Goal: Task Accomplishment & Management: Use online tool/utility

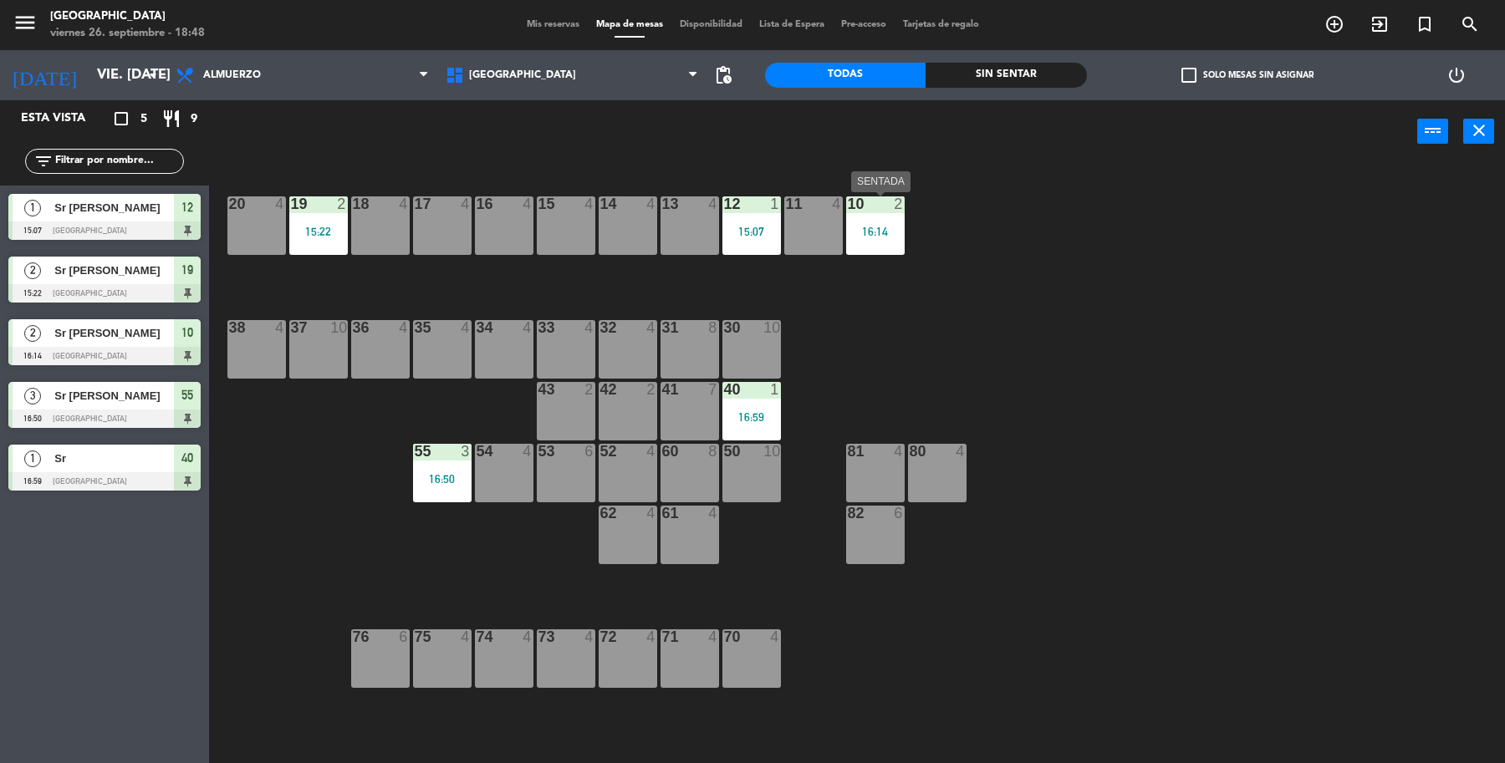
scroll to position [3, 0]
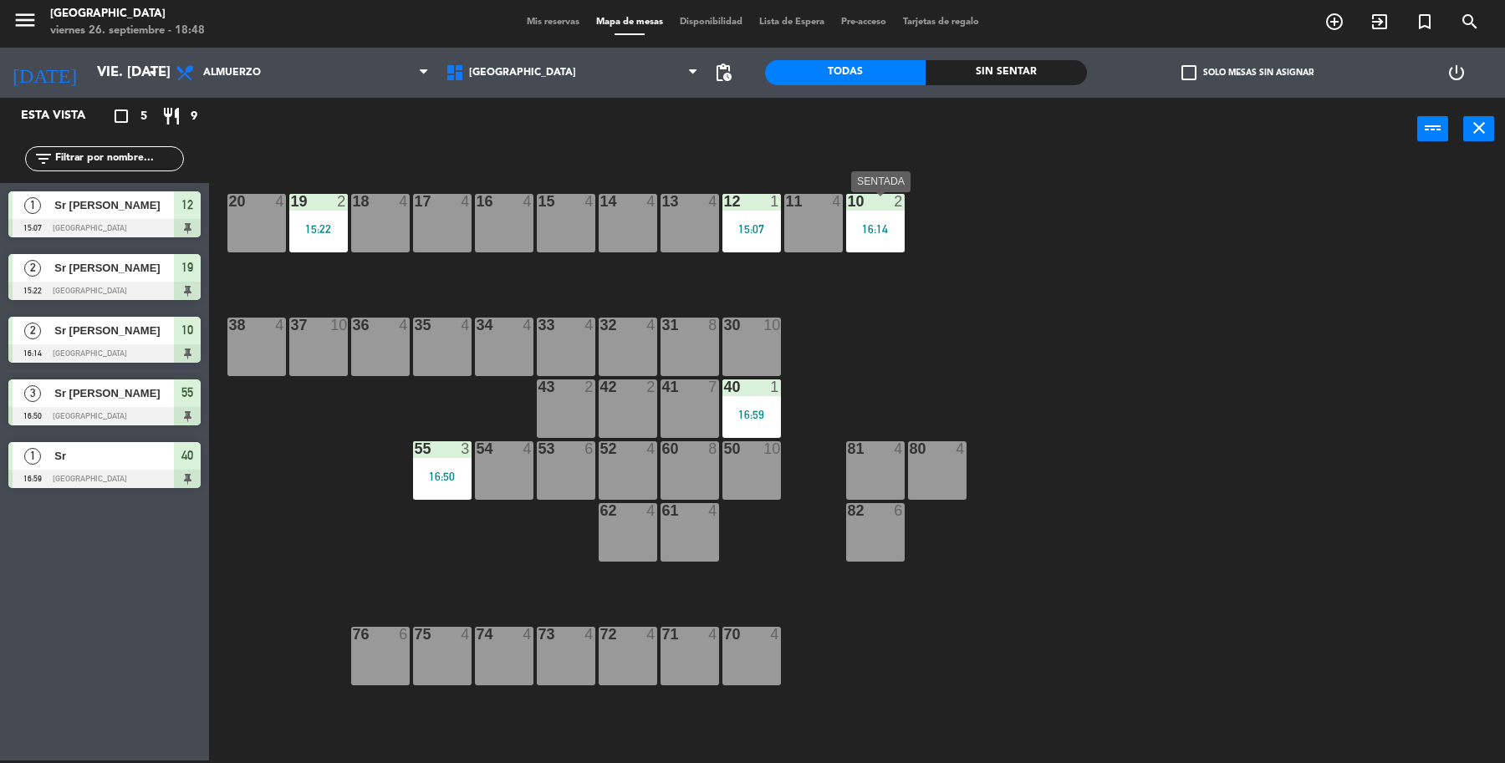
click at [874, 232] on div "16:14" at bounding box center [875, 229] width 59 height 12
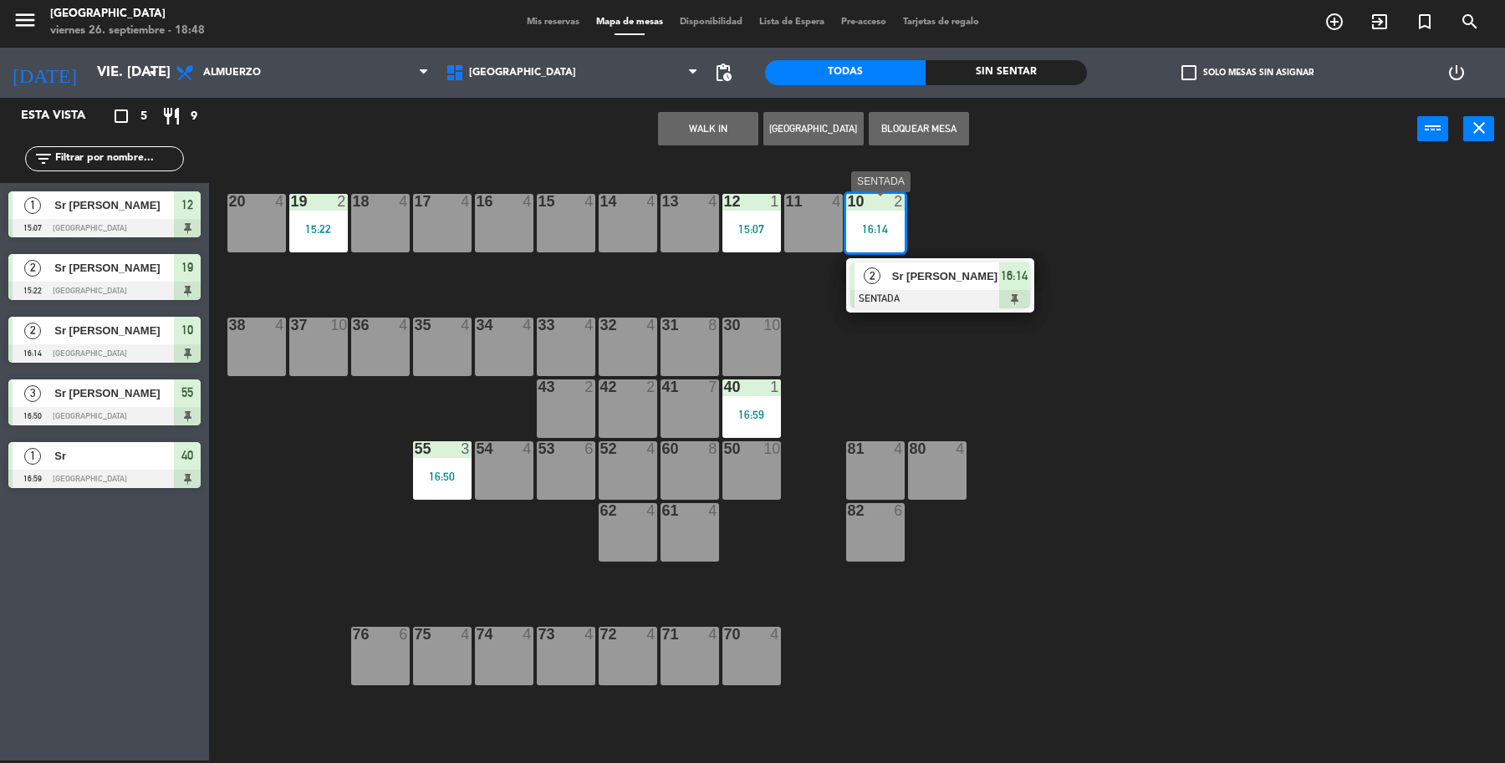
drag, startPoint x: 972, startPoint y: 294, endPoint x: 1008, endPoint y: 199, distance: 101.9
click at [971, 291] on div "2 Sr [PERSON_NAME] 16:14" at bounding box center [940, 285] width 213 height 54
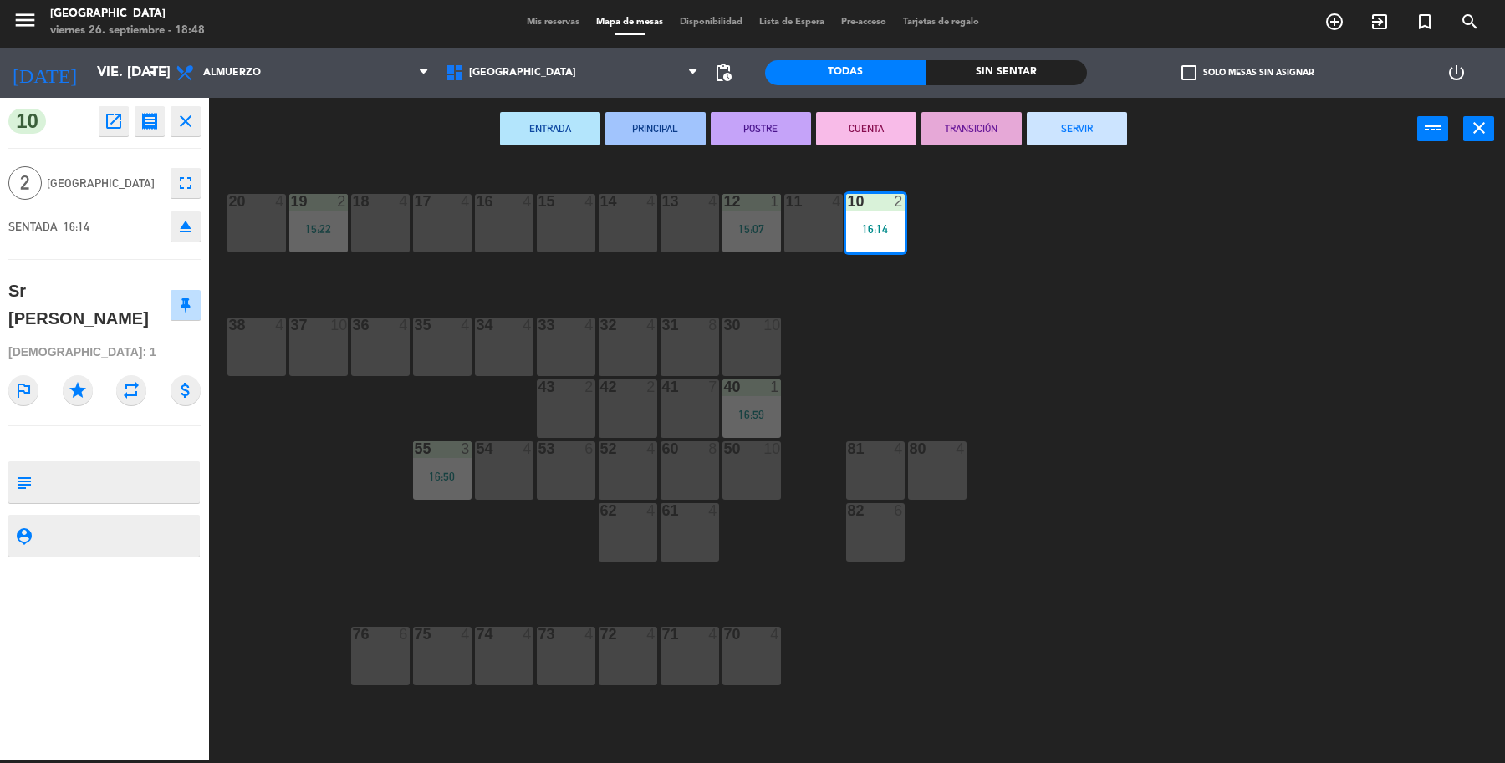
click at [1084, 123] on button "SERVIR" at bounding box center [1077, 128] width 100 height 33
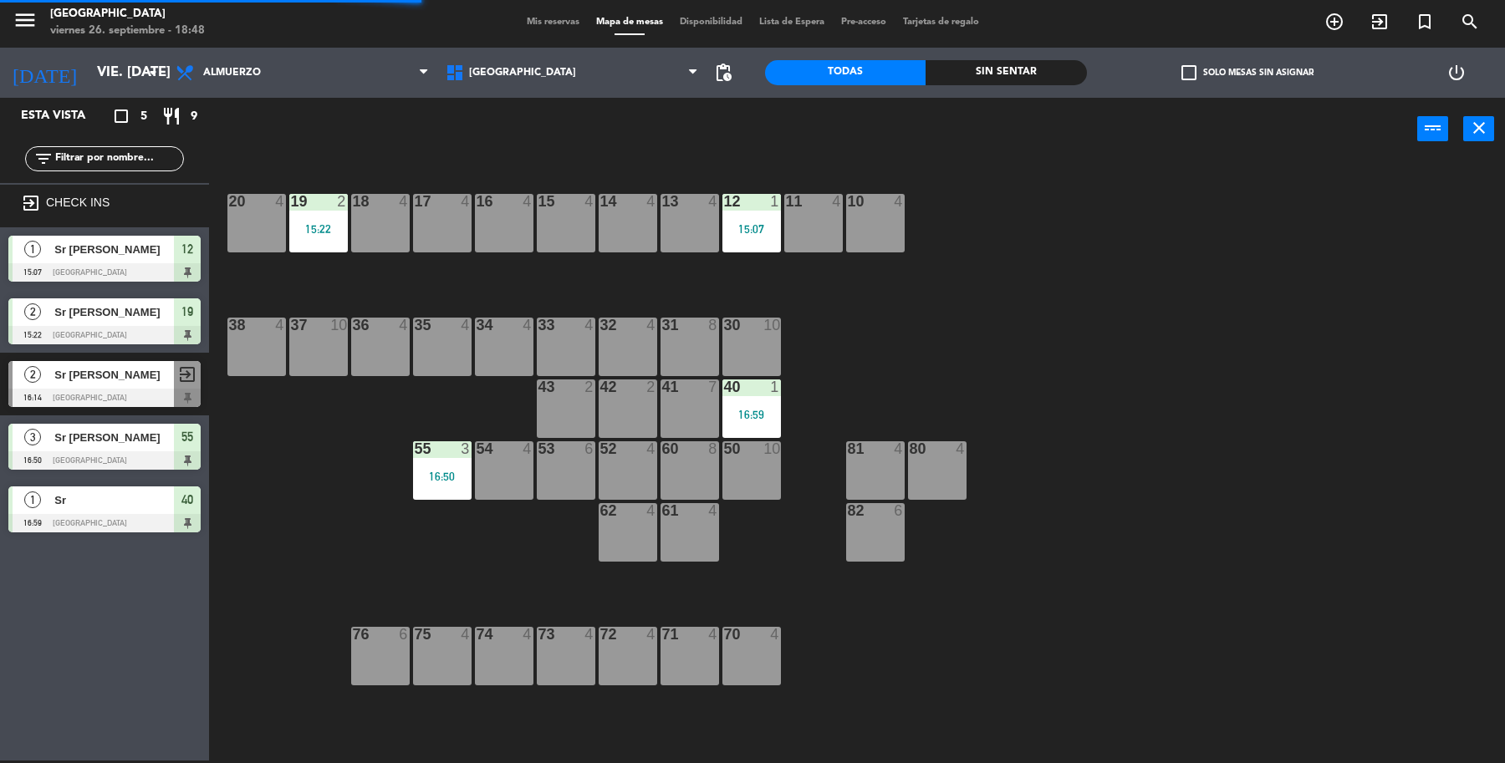
click at [769, 213] on div "12 1 15:07" at bounding box center [751, 223] width 59 height 59
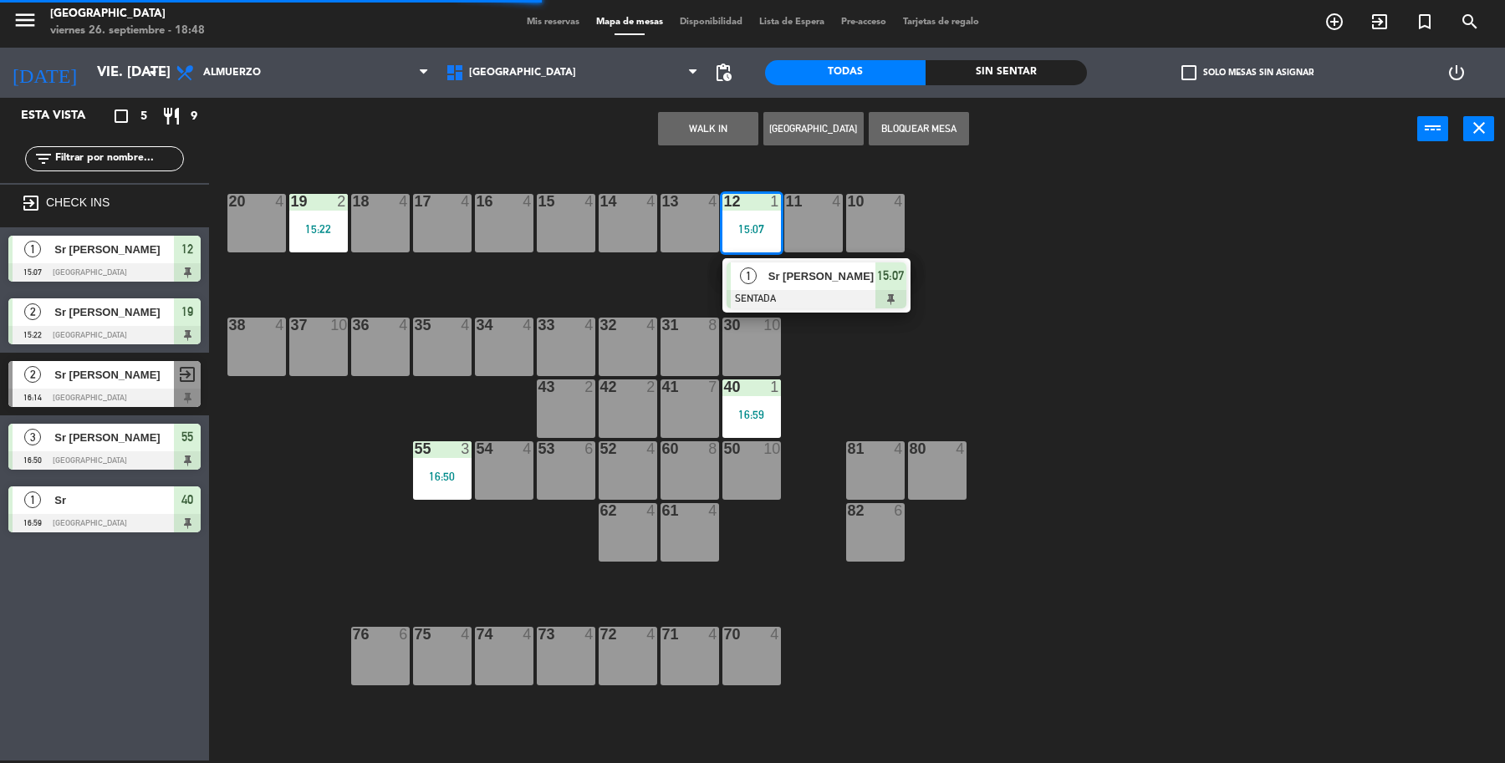
click at [799, 278] on span "Sr [PERSON_NAME]" at bounding box center [821, 277] width 107 height 18
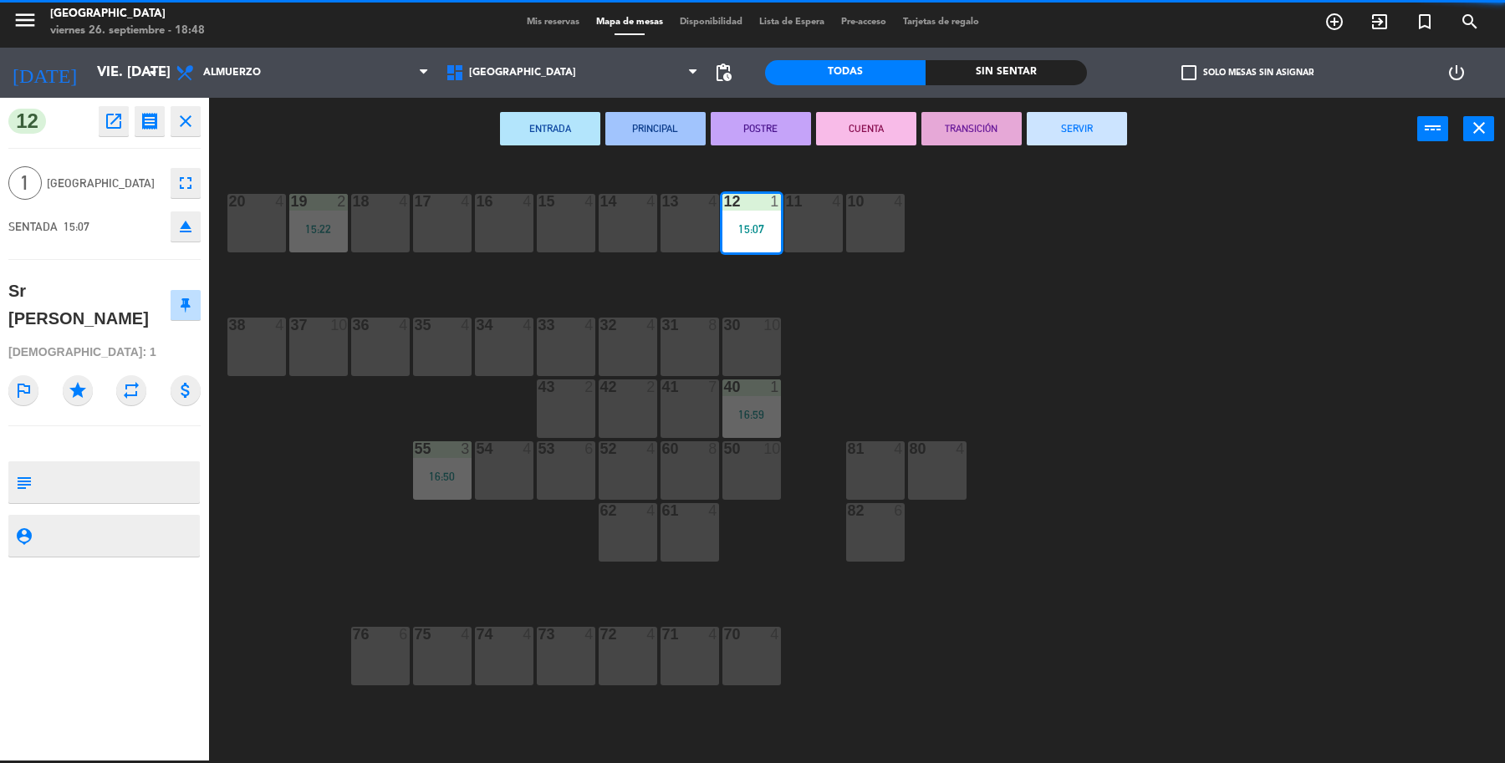
click at [1102, 121] on button "SERVIR" at bounding box center [1077, 128] width 100 height 33
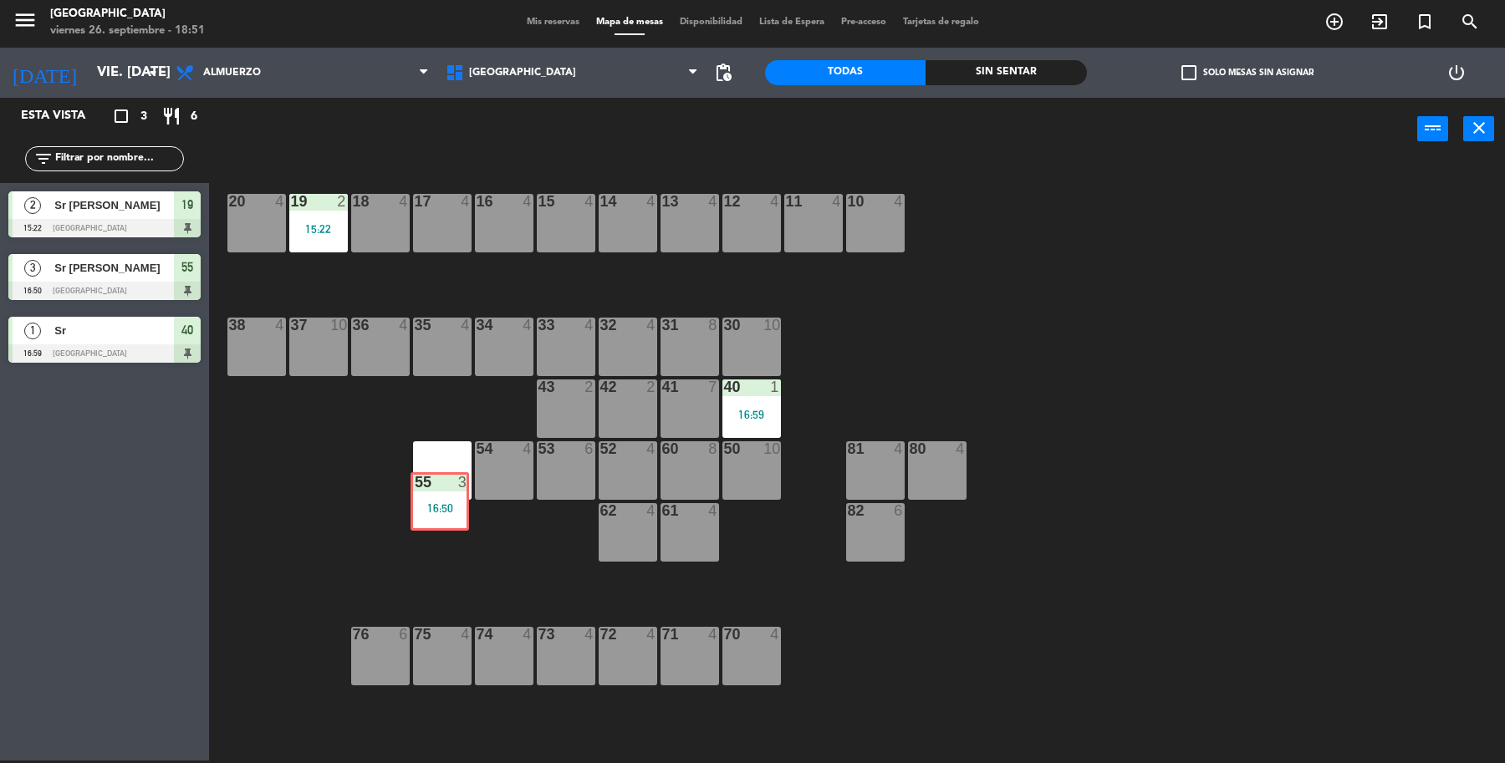
drag, startPoint x: 431, startPoint y: 472, endPoint x: 429, endPoint y: 506, distance: 33.5
click at [429, 506] on div "19 2 15:22 18 4 17 4 16 4 15 4 14 4 13 4 12 4 11 4 10 4 20 4 37 10 36 4 35 4 34…" at bounding box center [864, 464] width 1281 height 600
click at [445, 466] on div "55 3 16:50" at bounding box center [442, 470] width 59 height 59
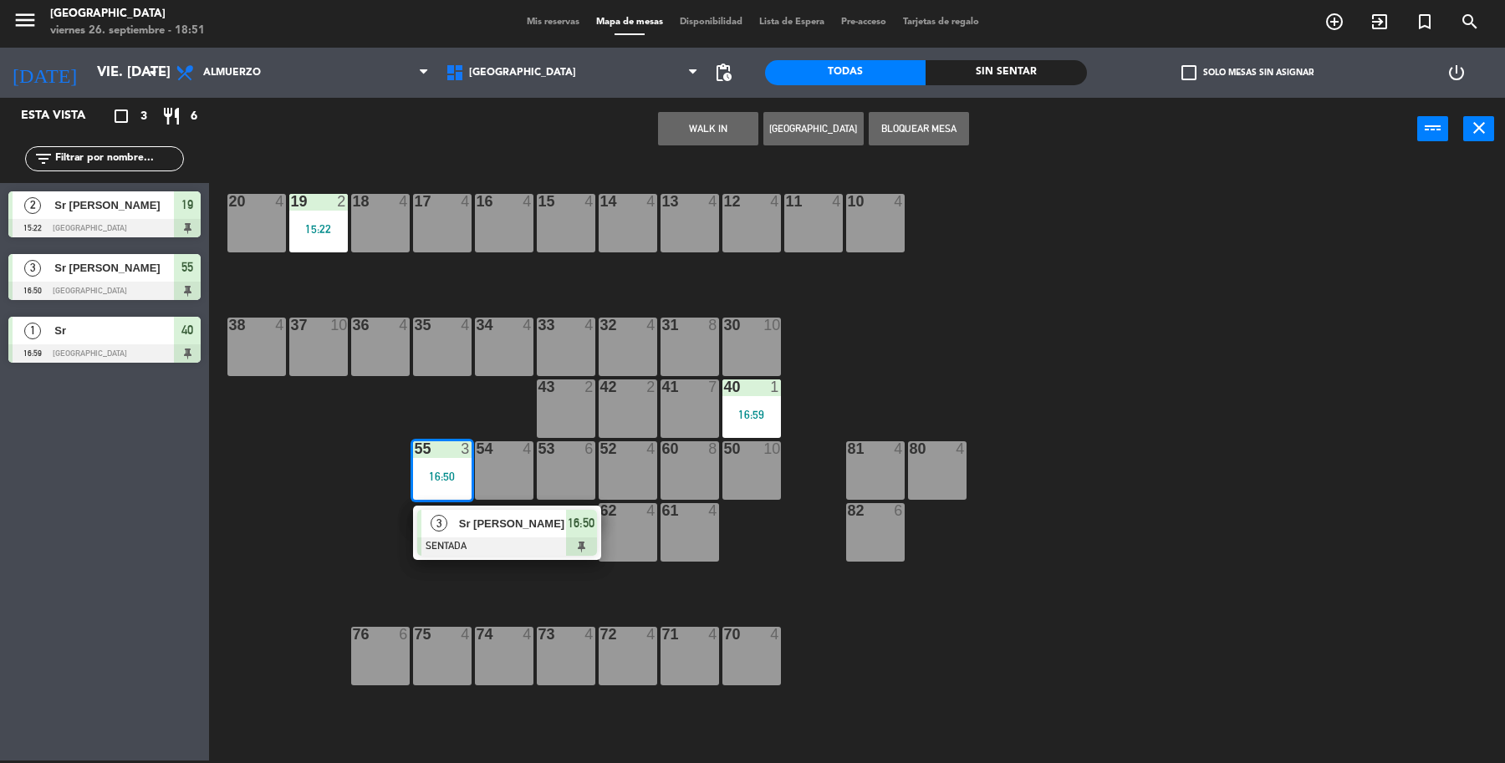
click at [528, 518] on span "Sr [PERSON_NAME]" at bounding box center [512, 524] width 107 height 18
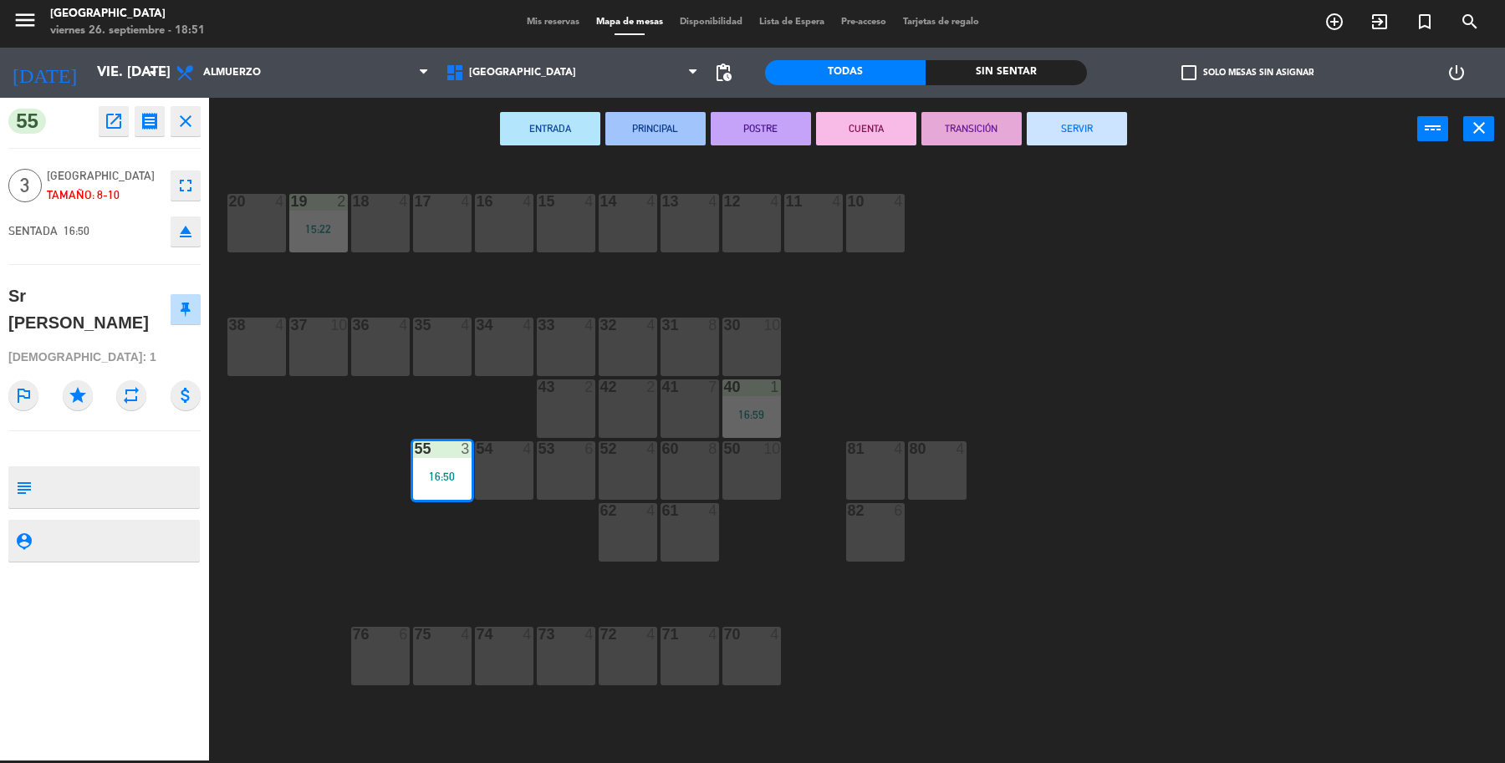
click at [1097, 126] on button "SERVIR" at bounding box center [1077, 128] width 100 height 33
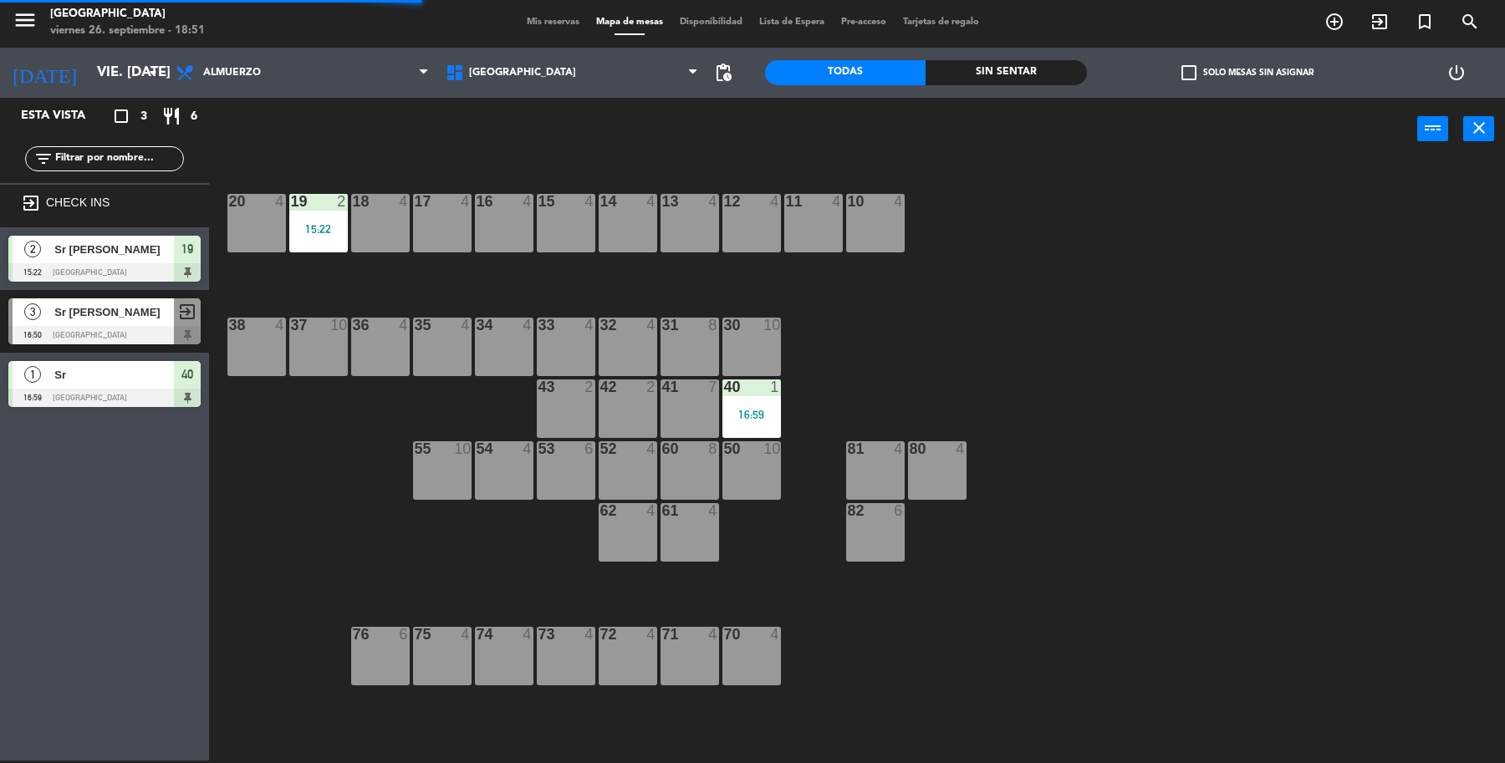
click at [750, 406] on div "40 1 16:59" at bounding box center [751, 409] width 59 height 59
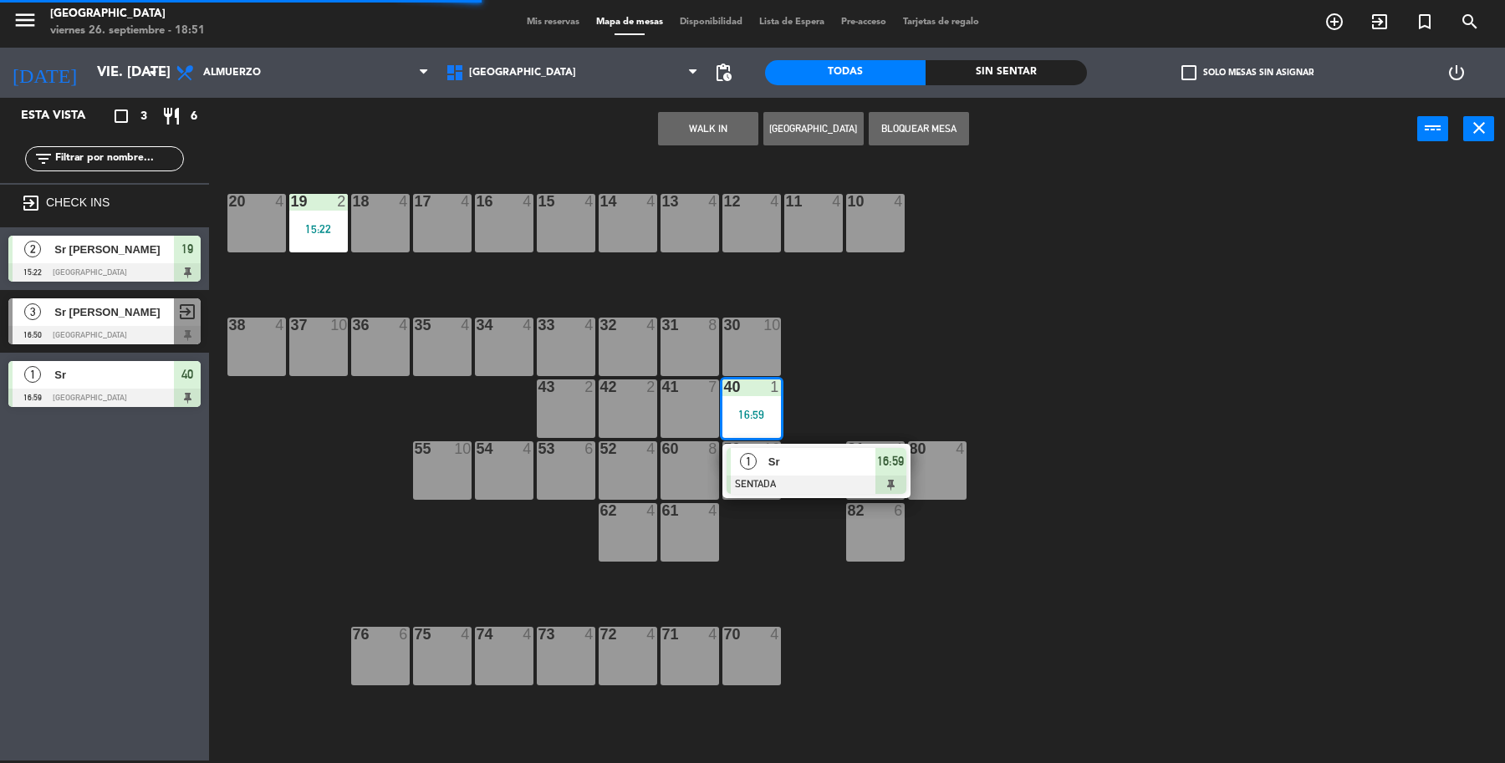
click at [797, 464] on span "Sr" at bounding box center [821, 462] width 107 height 18
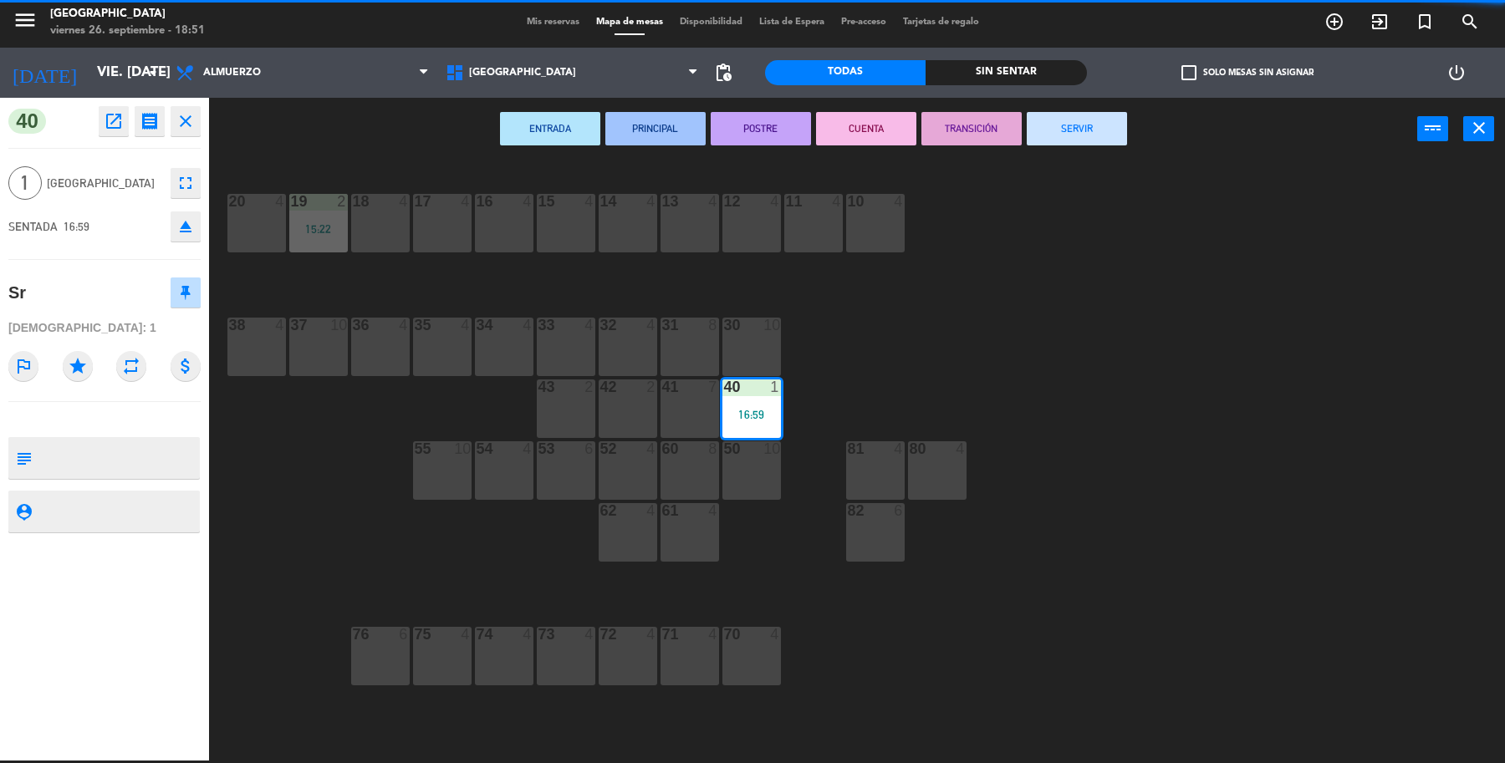
drag, startPoint x: 1081, startPoint y: 128, endPoint x: 671, endPoint y: 213, distance: 419.3
click at [1079, 128] on button "SERVIR" at bounding box center [1077, 128] width 100 height 33
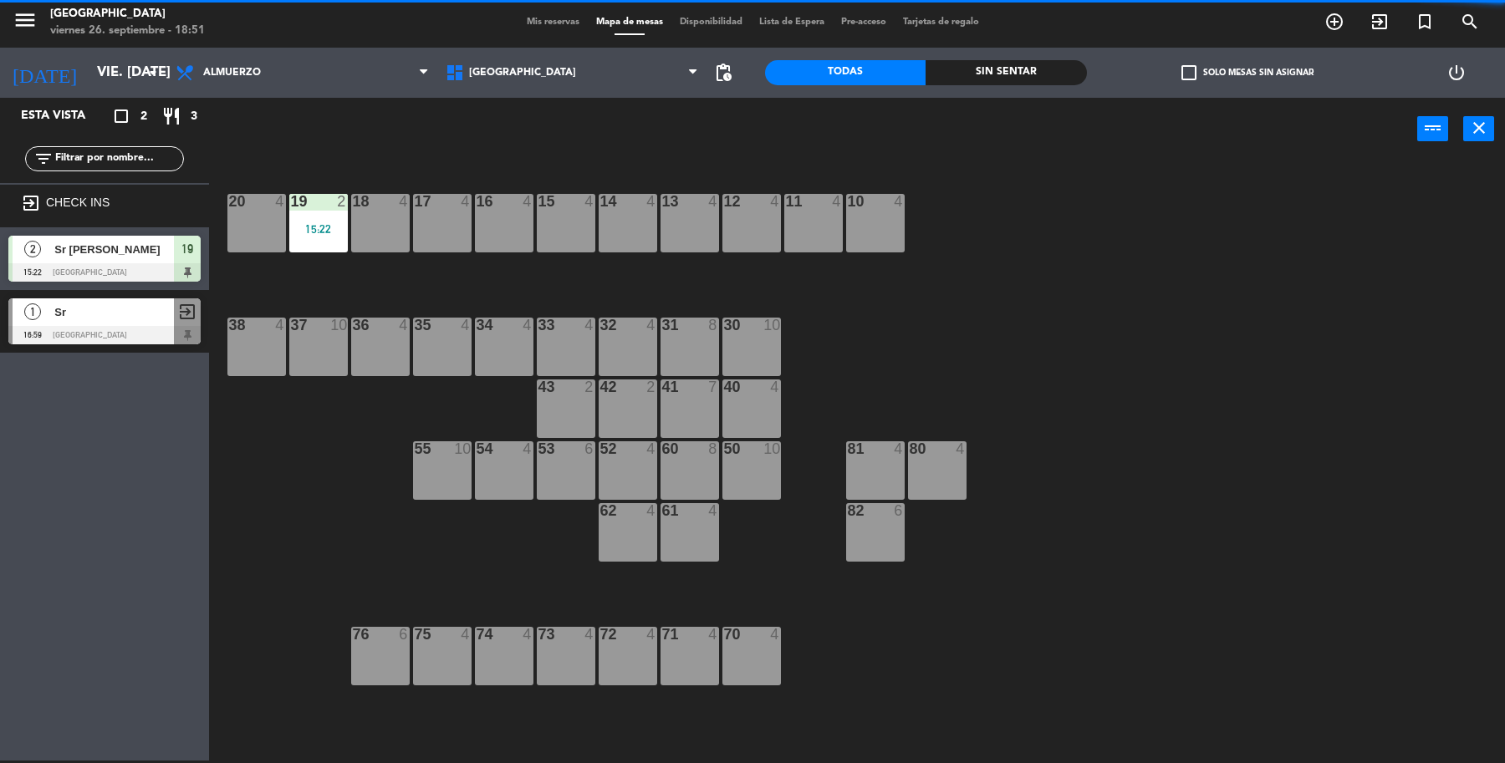
click at [319, 232] on div "15:22" at bounding box center [318, 229] width 59 height 12
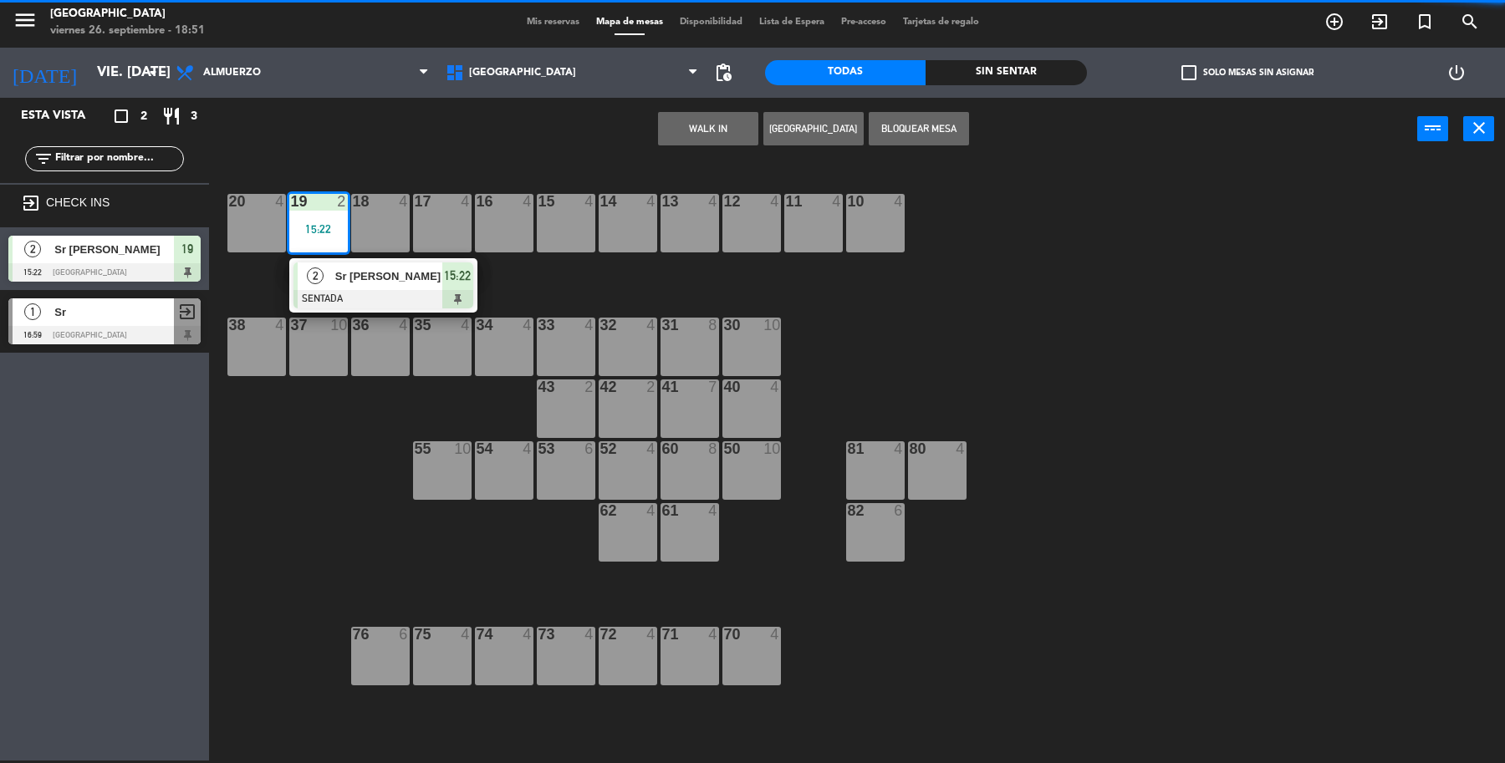
click at [349, 280] on span "Sr [PERSON_NAME]" at bounding box center [388, 277] width 107 height 18
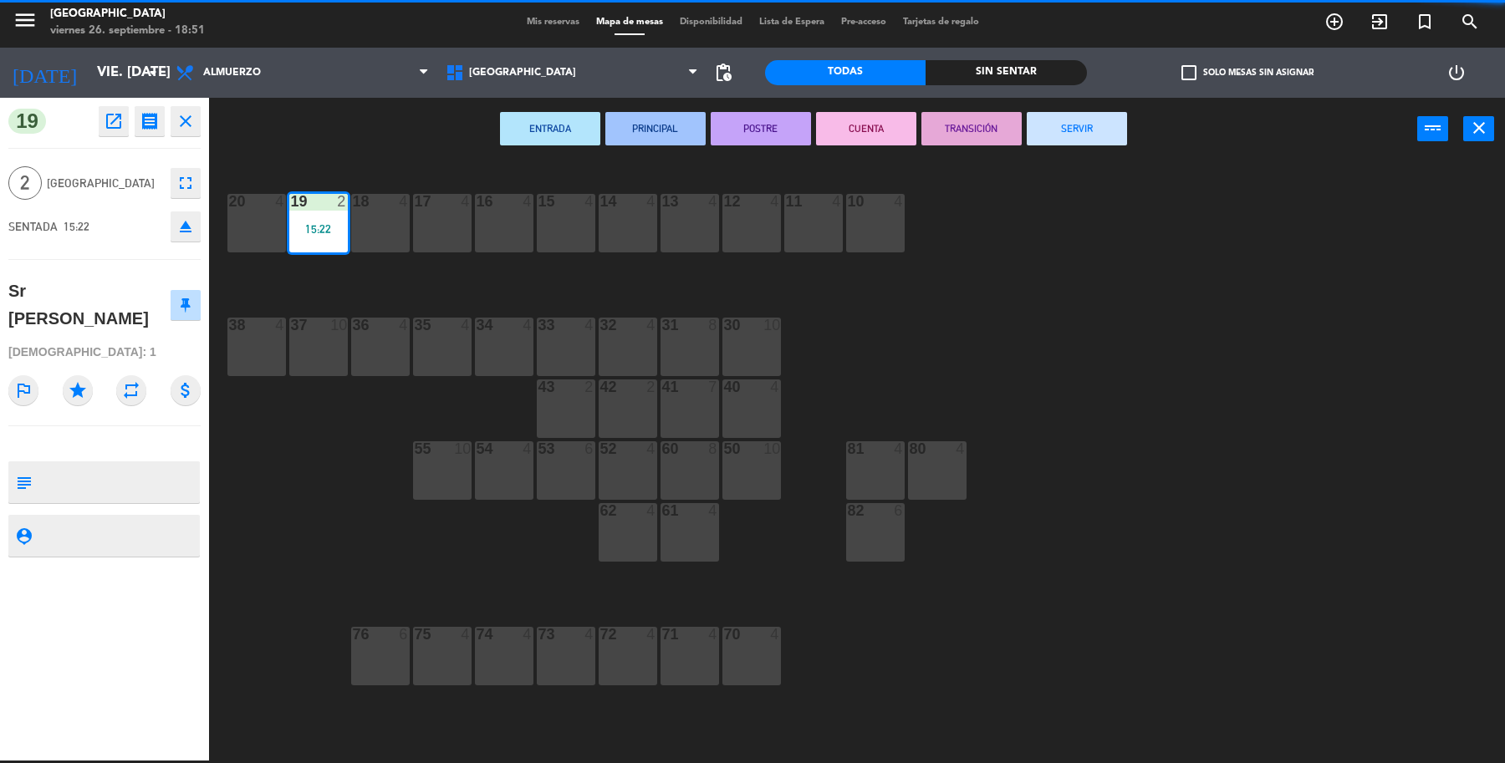
click at [1054, 122] on button "SERVIR" at bounding box center [1077, 128] width 100 height 33
